Goal: Task Accomplishment & Management: Use online tool/utility

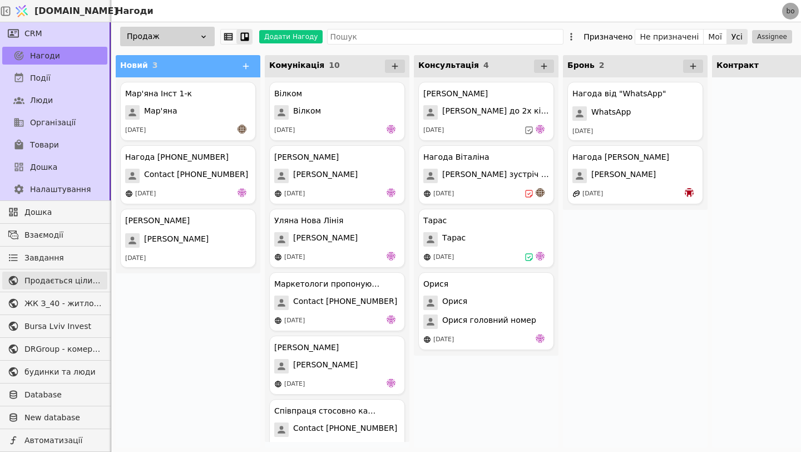
scroll to position [17, 0]
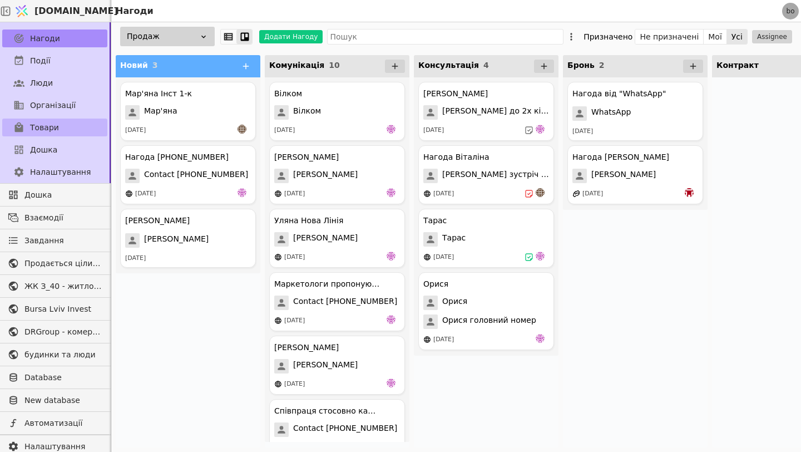
click at [43, 124] on span "Товари" at bounding box center [44, 128] width 29 height 12
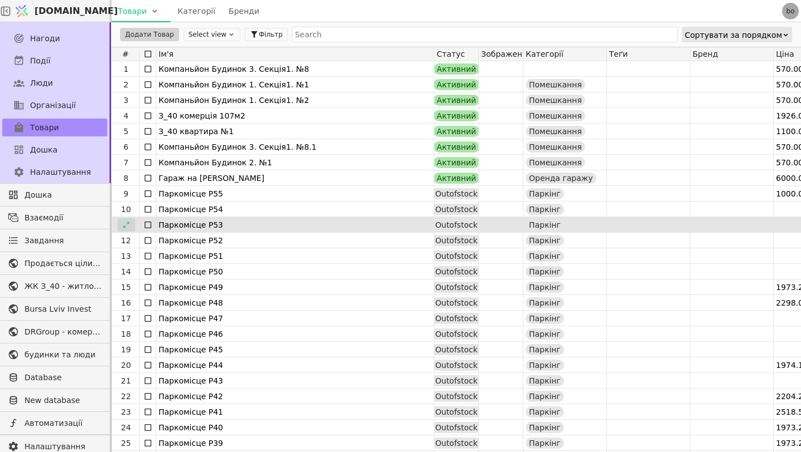
click at [125, 224] on icon at bounding box center [126, 225] width 8 height 8
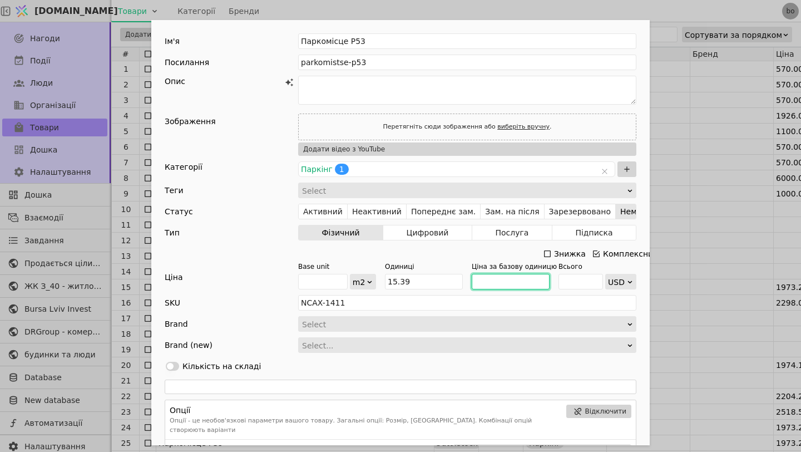
click at [495, 281] on input "Add Opportunity" at bounding box center [511, 282] width 78 height 16
type input "1000"
click at [576, 279] on input "Add Opportunity" at bounding box center [580, 282] width 44 height 16
type input "1"
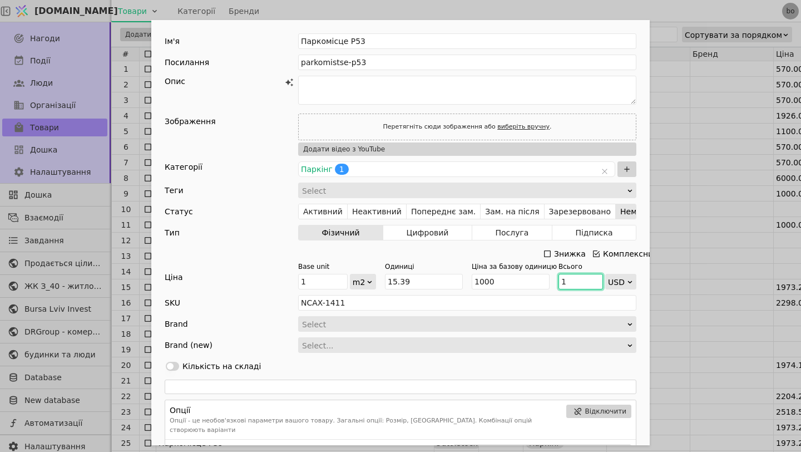
type input "0.0649772579597141"
type input "15"
type input "0.9746588693957114"
type input "153"
type input "9.941520467836257"
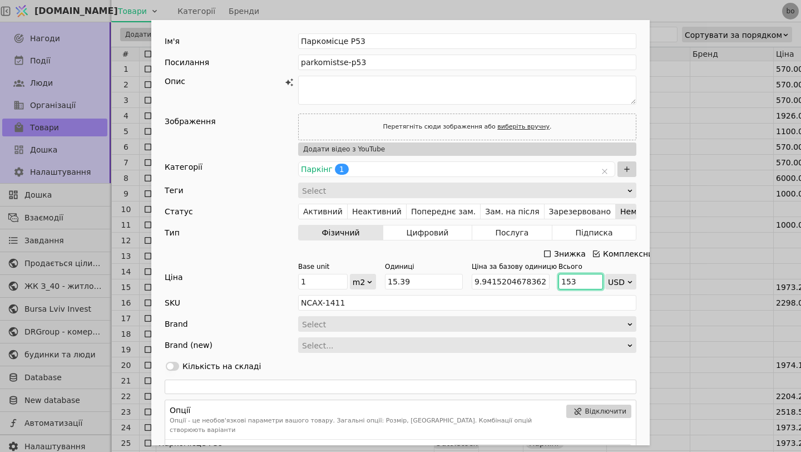
type input "1539"
type input "100"
type input "15390"
type input "1000"
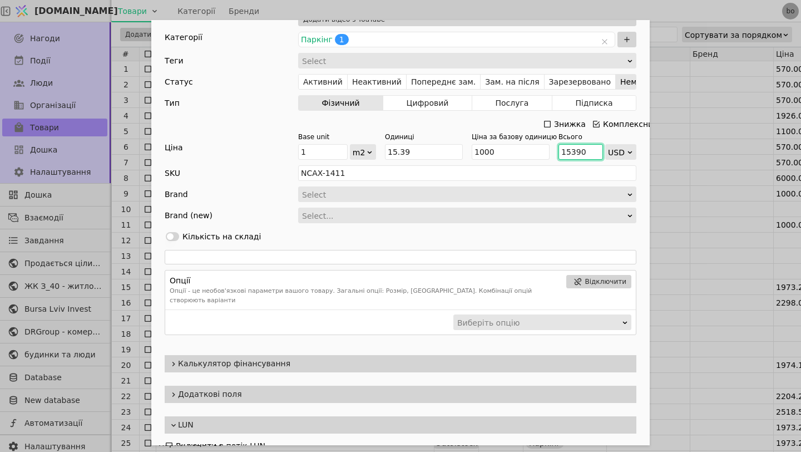
scroll to position [153, 0]
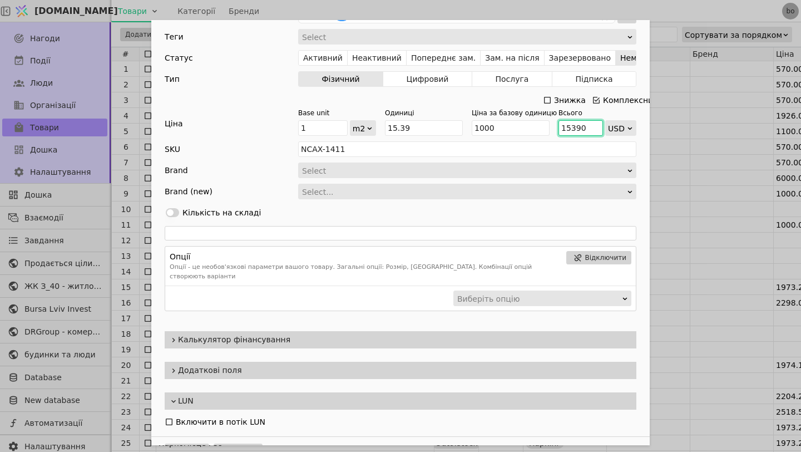
type input "15390"
click at [459, 334] on span "Калькулятор фінансування" at bounding box center [405, 340] width 454 height 12
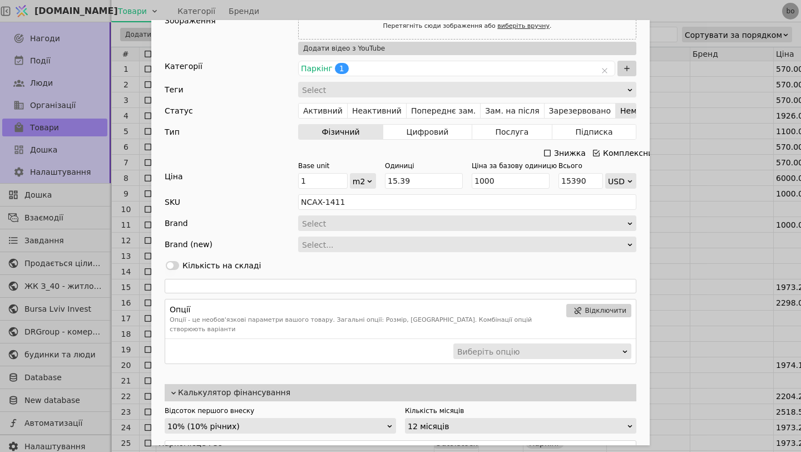
scroll to position [0, 0]
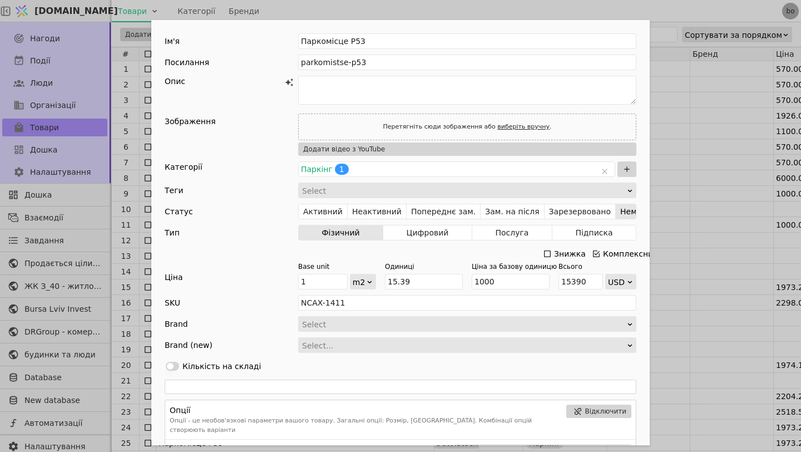
click at [695, 114] on div "Ім'я Паркомісце P53 Посилання parkomistse-p53 Опис Зображення Перетягніть сюди …" at bounding box center [400, 226] width 801 height 452
click at [695, 115] on div "Ім'я Паркомісце P53 Посилання parkomistse-p53 Опис Зображення Перетягніть сюди …" at bounding box center [400, 226] width 801 height 452
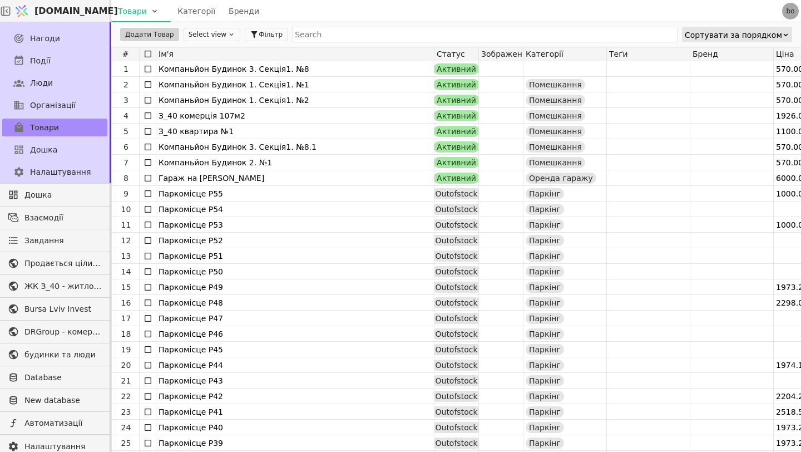
click at [695, 115] on div at bounding box center [731, 115] width 83 height 15
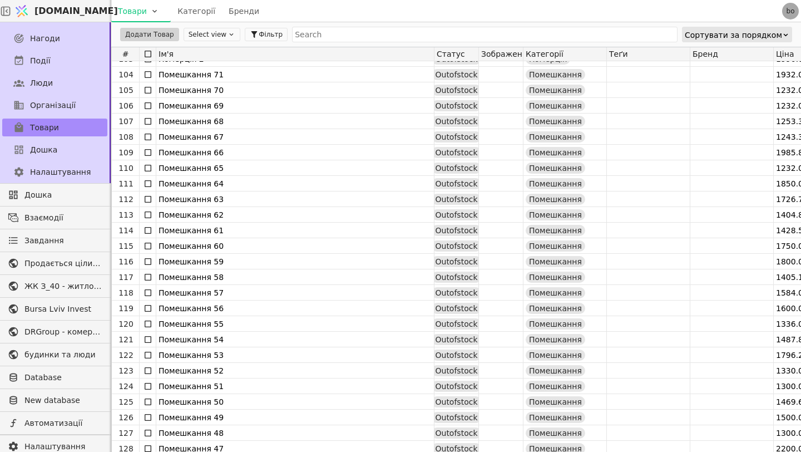
scroll to position [1590, 0]
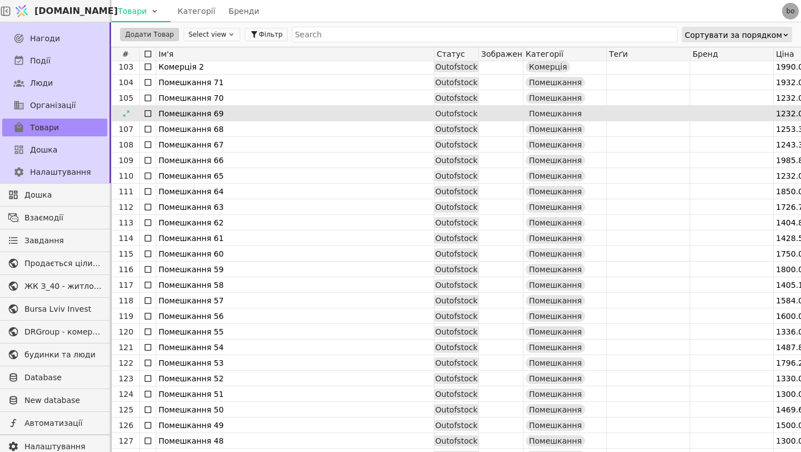
click at [309, 115] on div "Помешкання 69" at bounding box center [294, 114] width 273 height 16
click at [221, 117] on div "Помешкання 69" at bounding box center [294, 114] width 273 height 16
click at [206, 111] on div "Помешкання 69" at bounding box center [294, 114] width 273 height 16
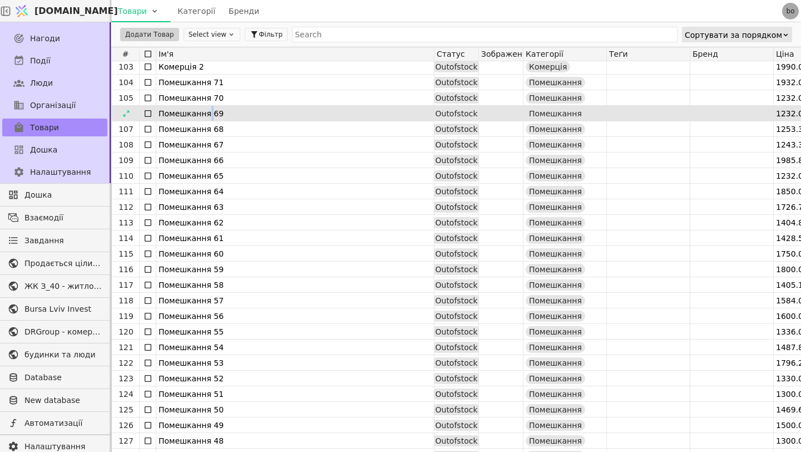
click at [206, 111] on div "Помешкання 69" at bounding box center [294, 114] width 273 height 16
click at [232, 116] on div "Помешкання 69" at bounding box center [294, 114] width 273 height 16
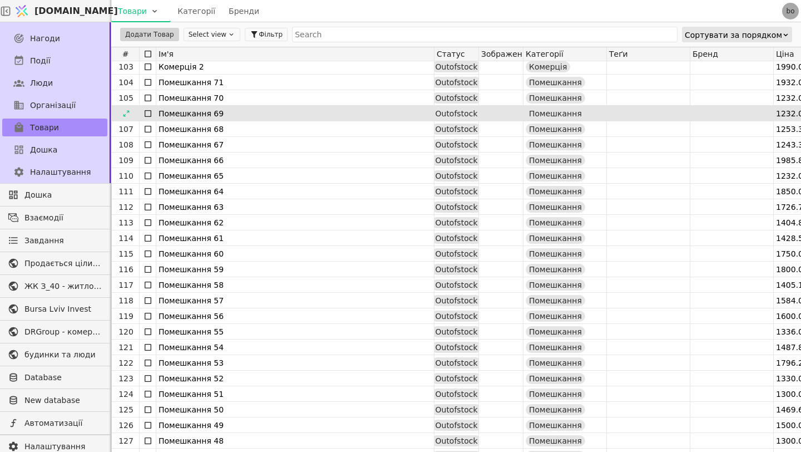
click at [232, 116] on div "Помешкання 69" at bounding box center [294, 114] width 273 height 16
click at [242, 114] on div "Помешкання 69" at bounding box center [294, 114] width 273 height 16
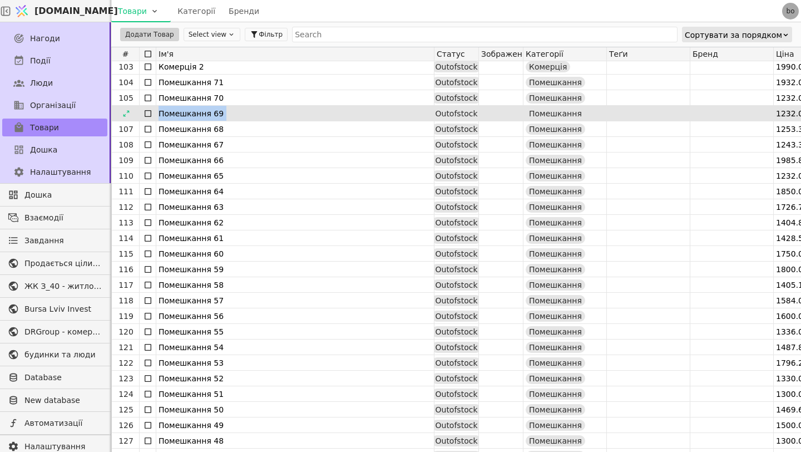
click at [242, 114] on div "Помешкання 69" at bounding box center [294, 114] width 273 height 16
click at [276, 112] on div "Помешкання 69" at bounding box center [294, 114] width 273 height 16
click at [157, 113] on div "Помешкання 69" at bounding box center [294, 113] width 277 height 15
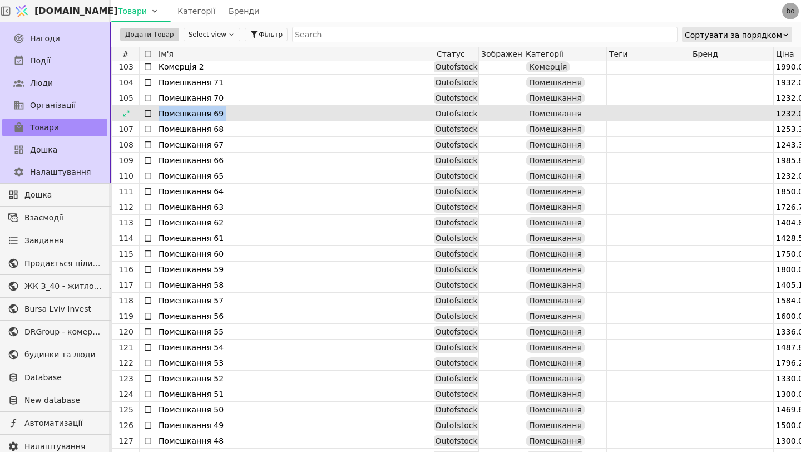
click at [157, 113] on div "Помешкання 69" at bounding box center [294, 113] width 277 height 15
click at [177, 112] on div "Помешкання 69" at bounding box center [294, 114] width 273 height 16
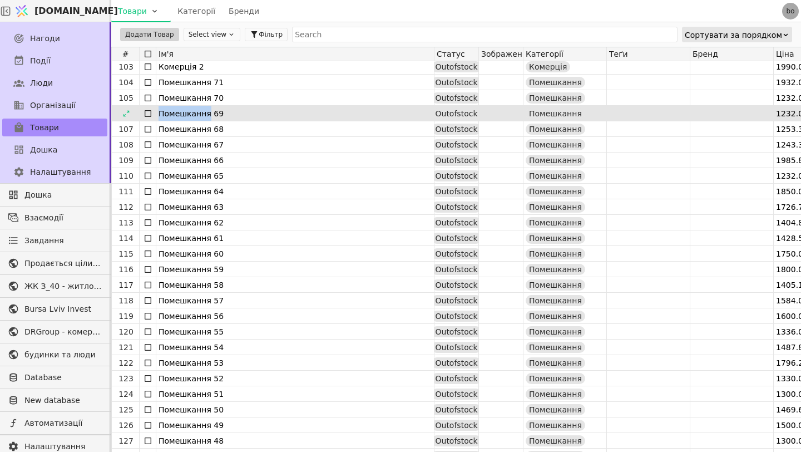
click at [177, 112] on div "Помешкання 69" at bounding box center [294, 114] width 273 height 16
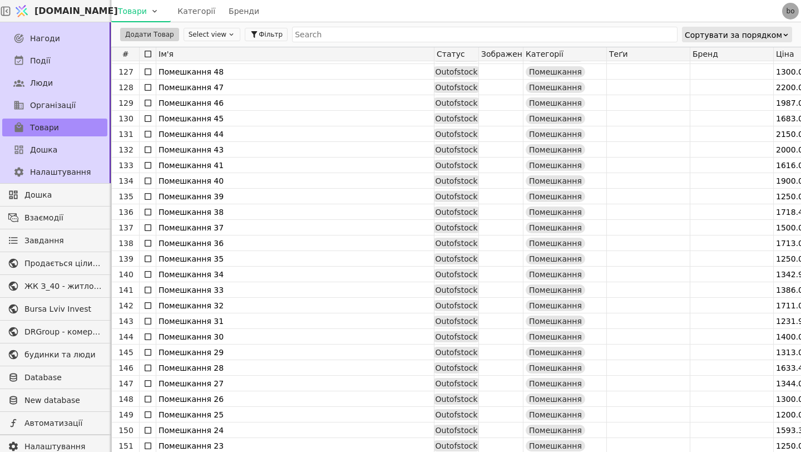
scroll to position [1902, 0]
